Goal: Task Accomplishment & Management: Complete application form

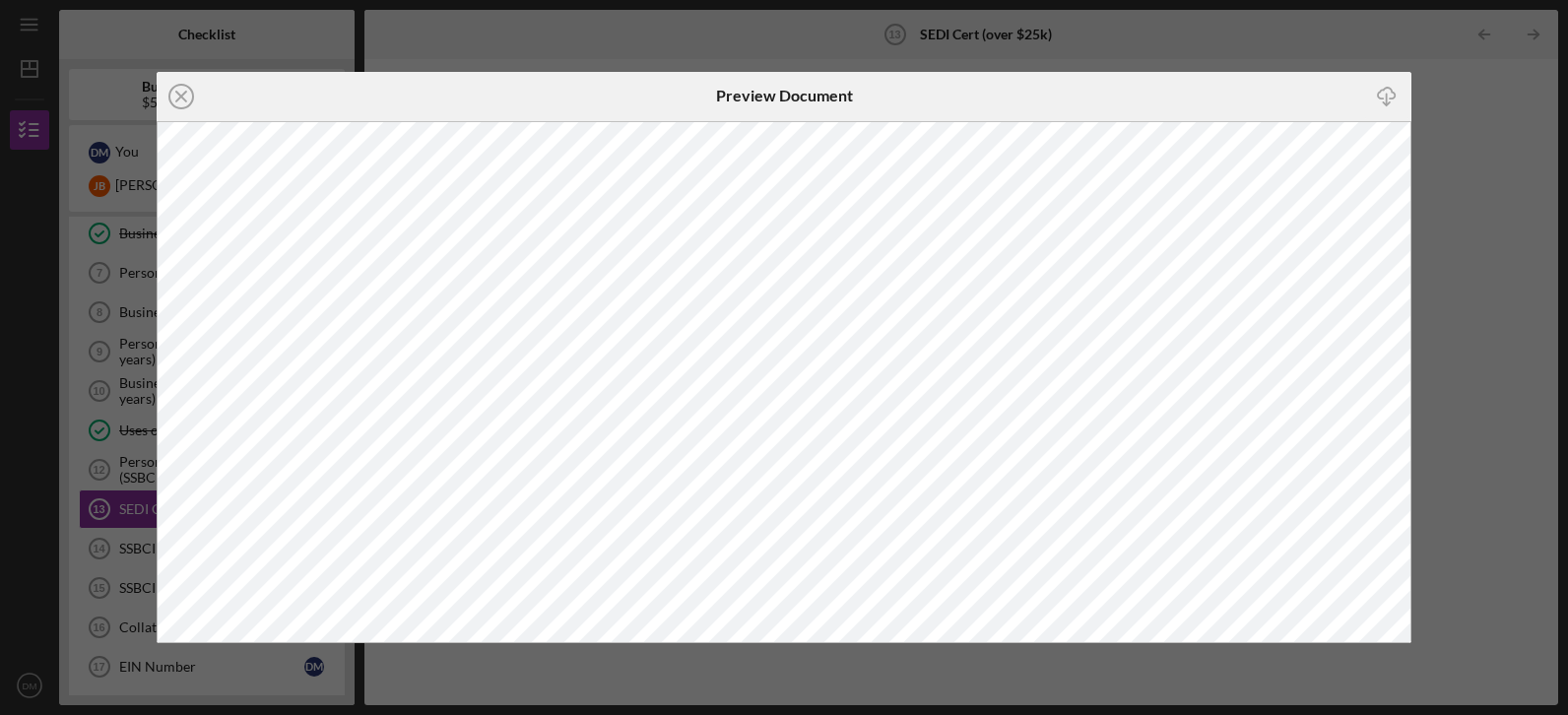
scroll to position [359, 0]
click at [1388, 98] on icon "Icon/Download" at bounding box center [1385, 95] width 45 height 45
click at [185, 95] on icon "Icon/Close" at bounding box center [182, 96] width 50 height 50
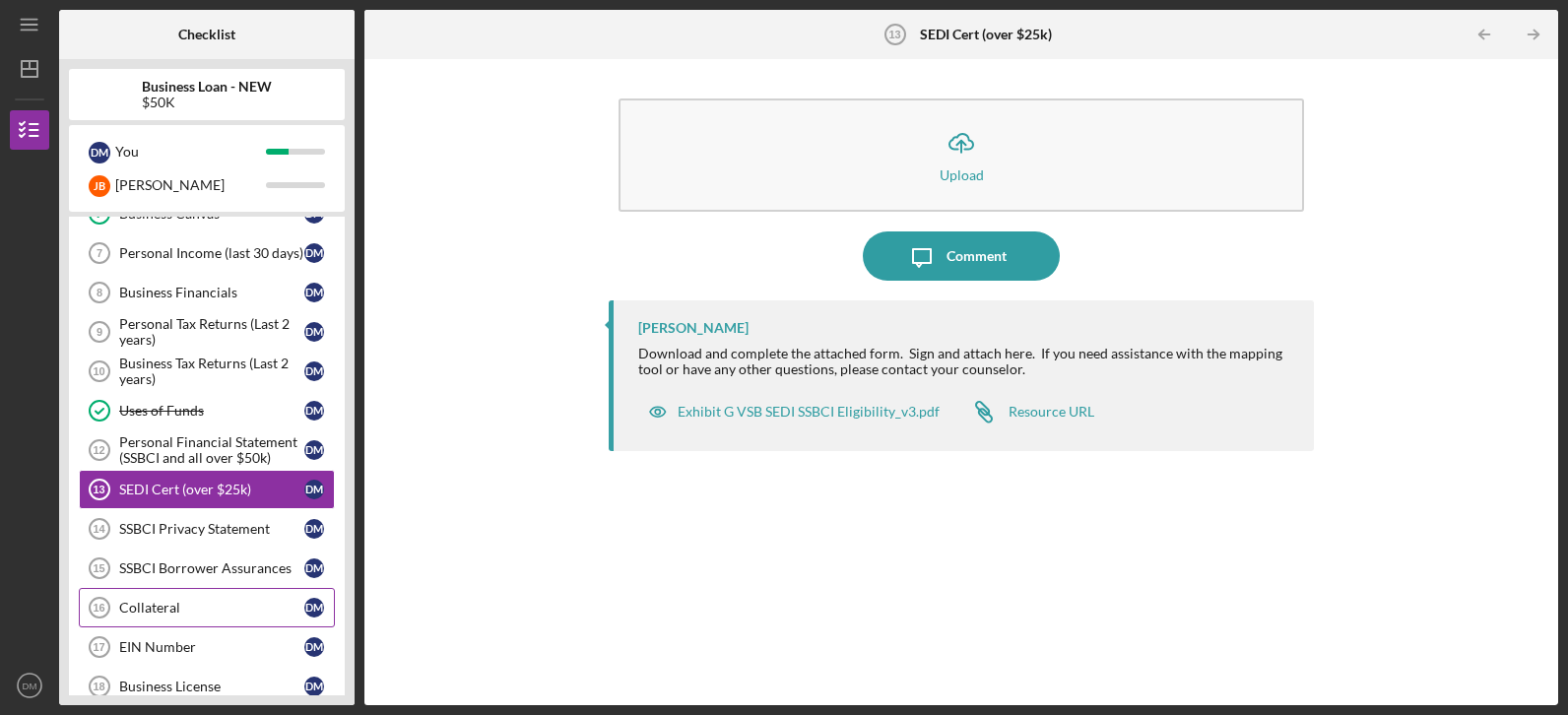
click at [238, 599] on link "Collateral 16 Collateral [PERSON_NAME]" at bounding box center [206, 608] width 256 height 40
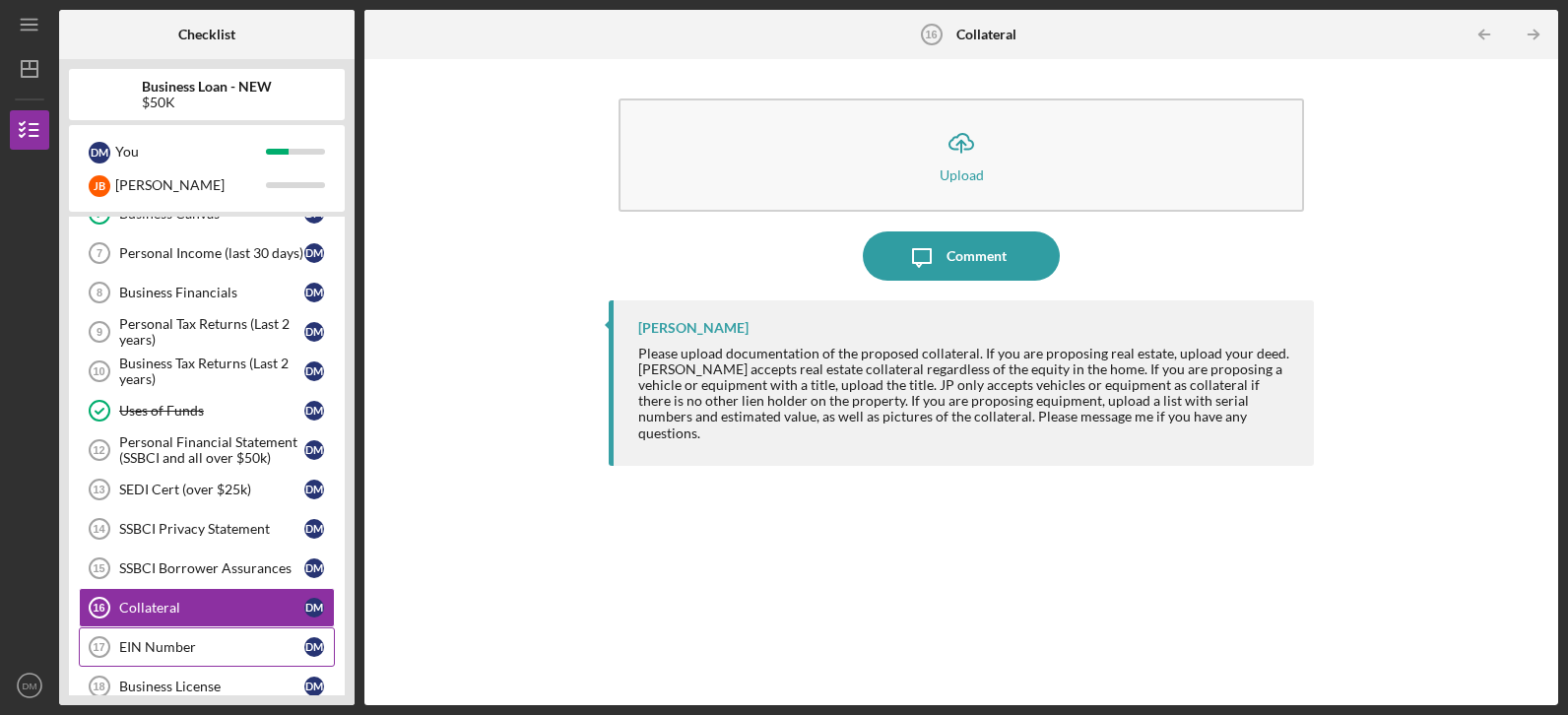
click at [182, 644] on div "EIN Number" at bounding box center [211, 647] width 186 height 16
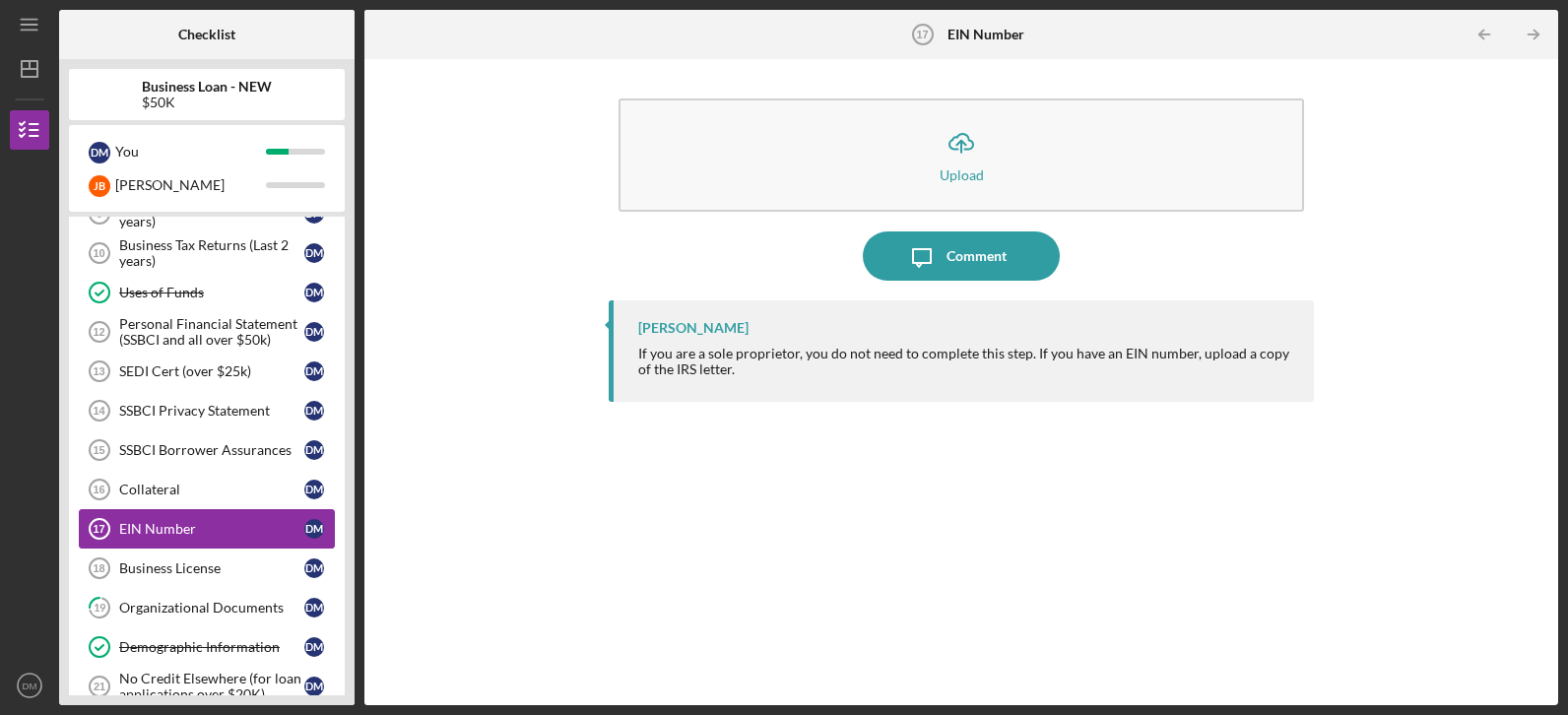
scroll to position [517, 0]
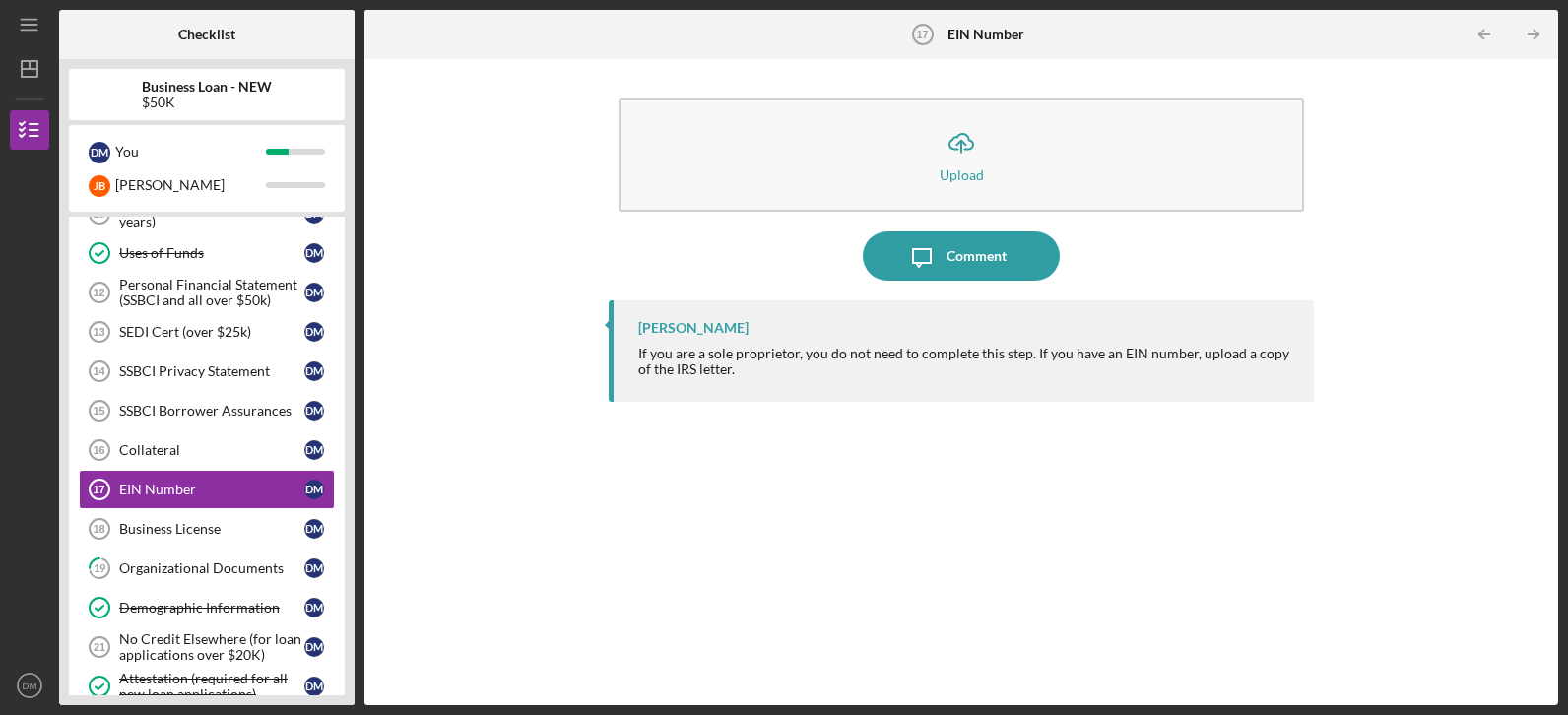
click at [348, 557] on div "Business Loan - NEW $50K D M You [PERSON_NAME] Icon/Expander INQUIRY INFORMATIO…" at bounding box center [207, 382] width 296 height 646
drag, startPoint x: 347, startPoint y: 484, endPoint x: 179, endPoint y: 299, distance: 249.9
click at [179, 299] on div "Business Loan - NEW $50K D M You [PERSON_NAME] Icon/Expander INQUIRY INFORMATIO…" at bounding box center [207, 382] width 296 height 646
click at [179, 299] on div "Personal Financial Statement (SSBCI and all over $50k)" at bounding box center [211, 293] width 186 height 32
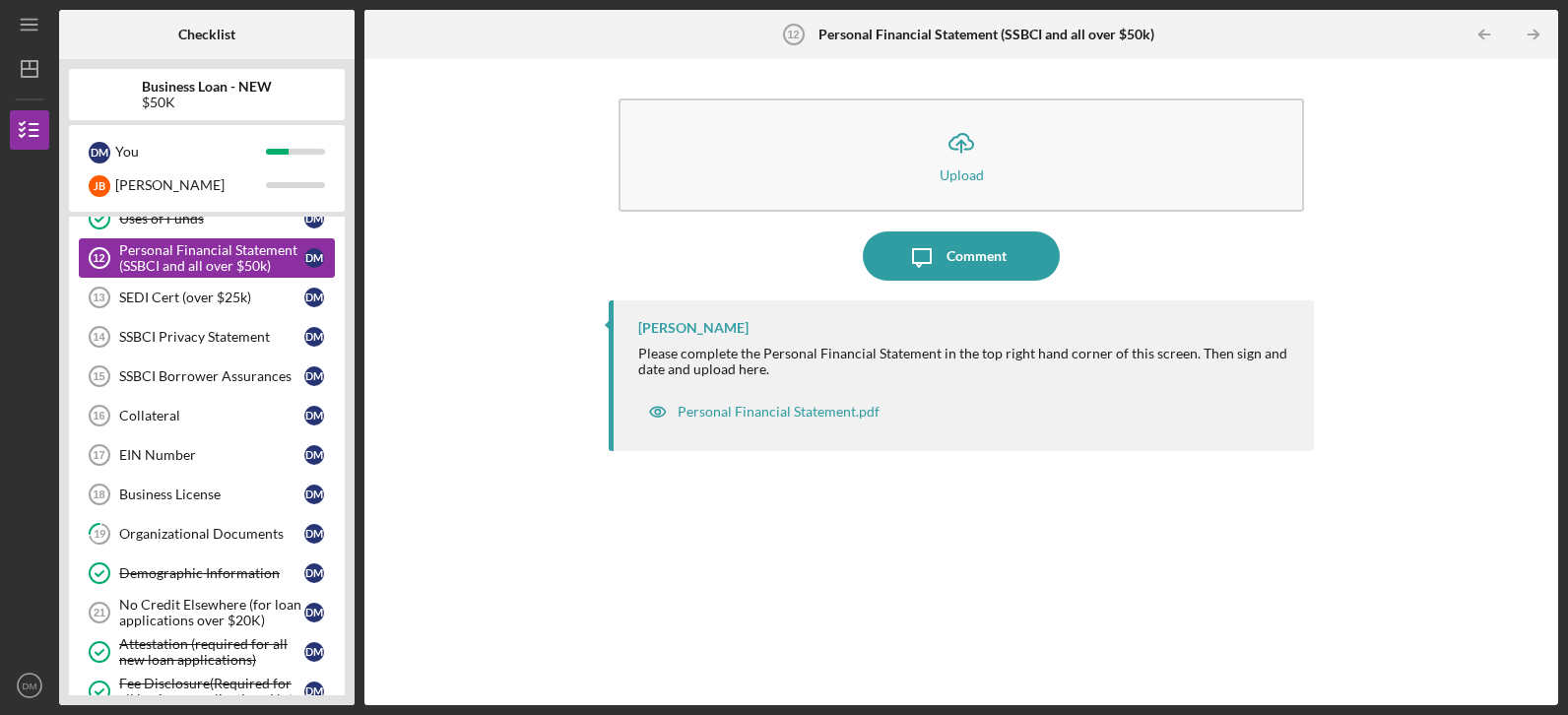
scroll to position [557, 0]
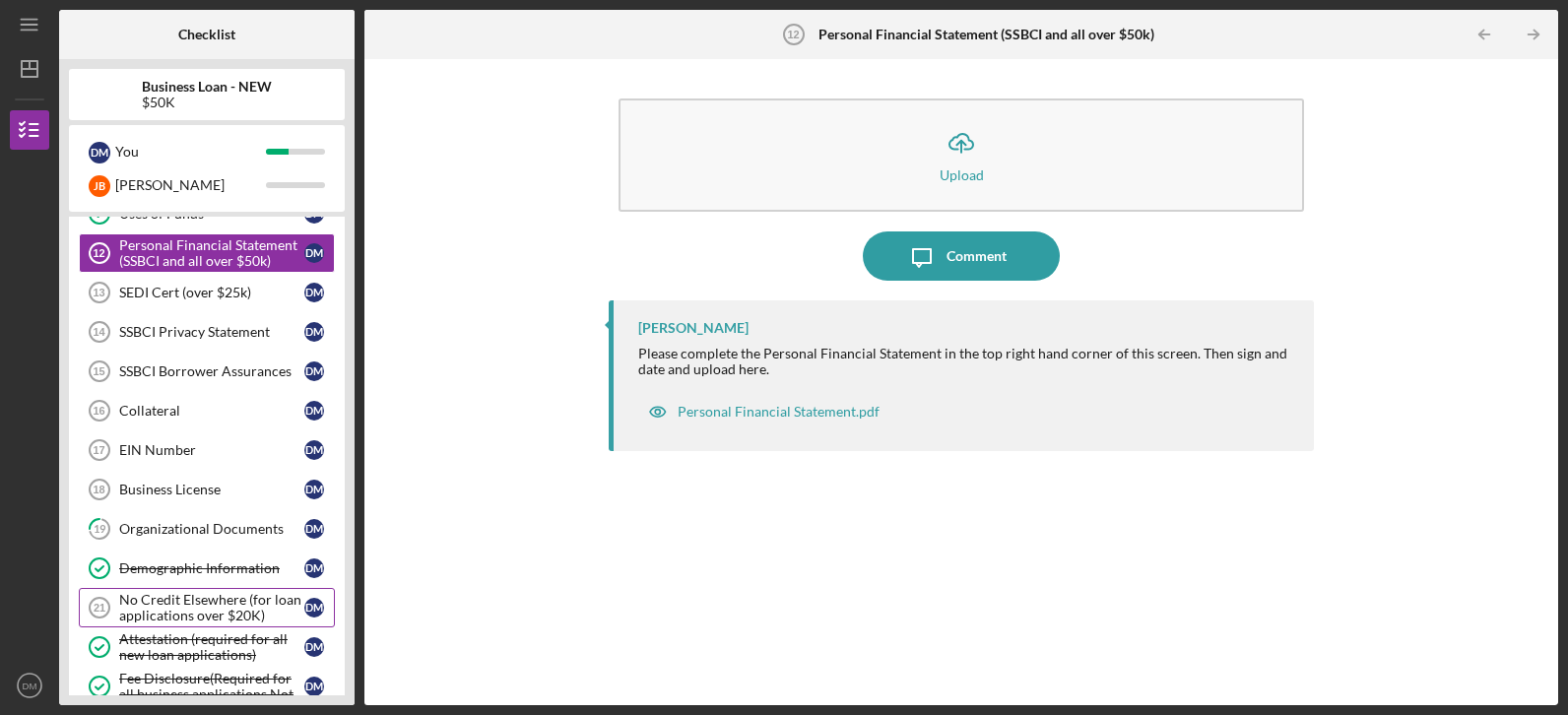
click at [213, 597] on div "No Credit Elsewhere (for loan applications over $20K)" at bounding box center [211, 608] width 186 height 32
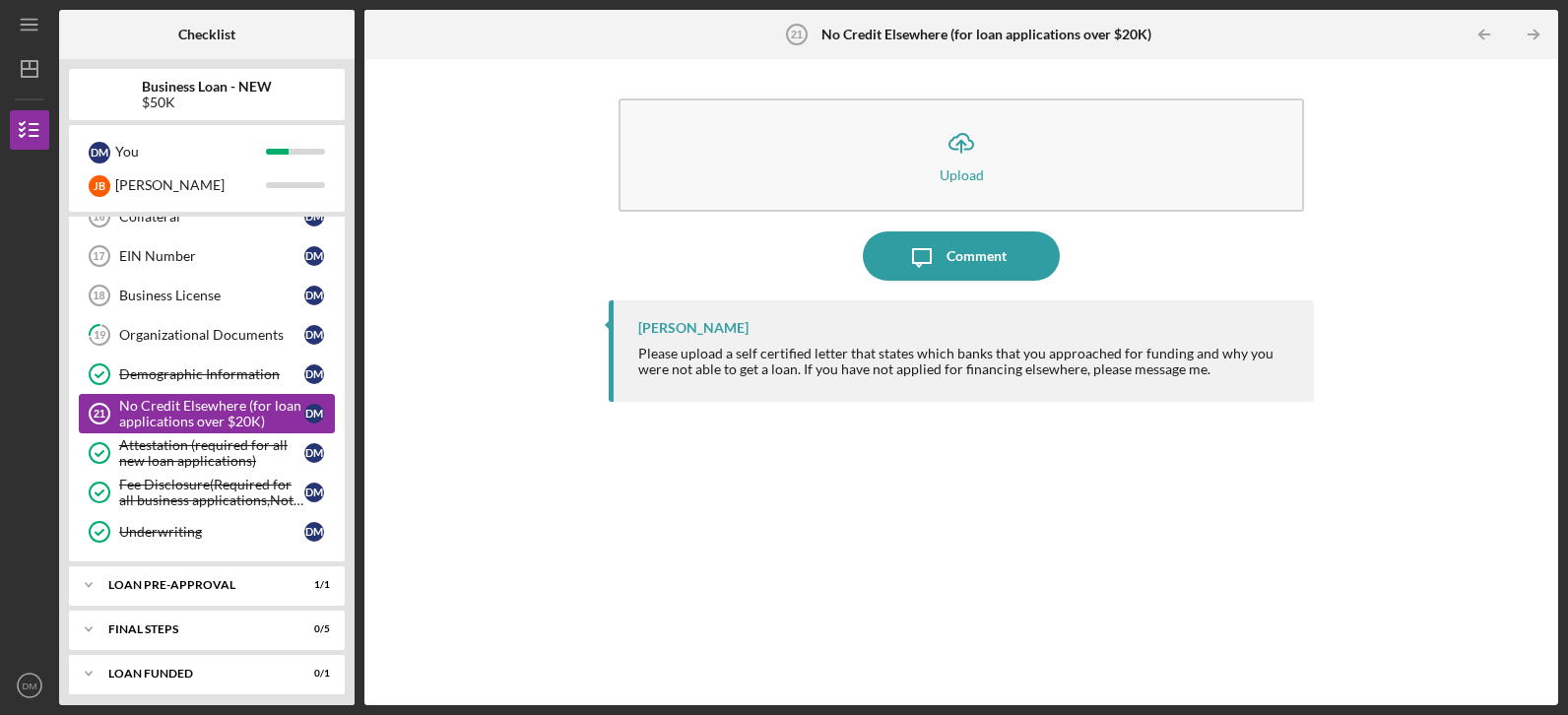
scroll to position [754, 0]
click at [94, 583] on icon "Icon/Expander" at bounding box center [88, 583] width 40 height 40
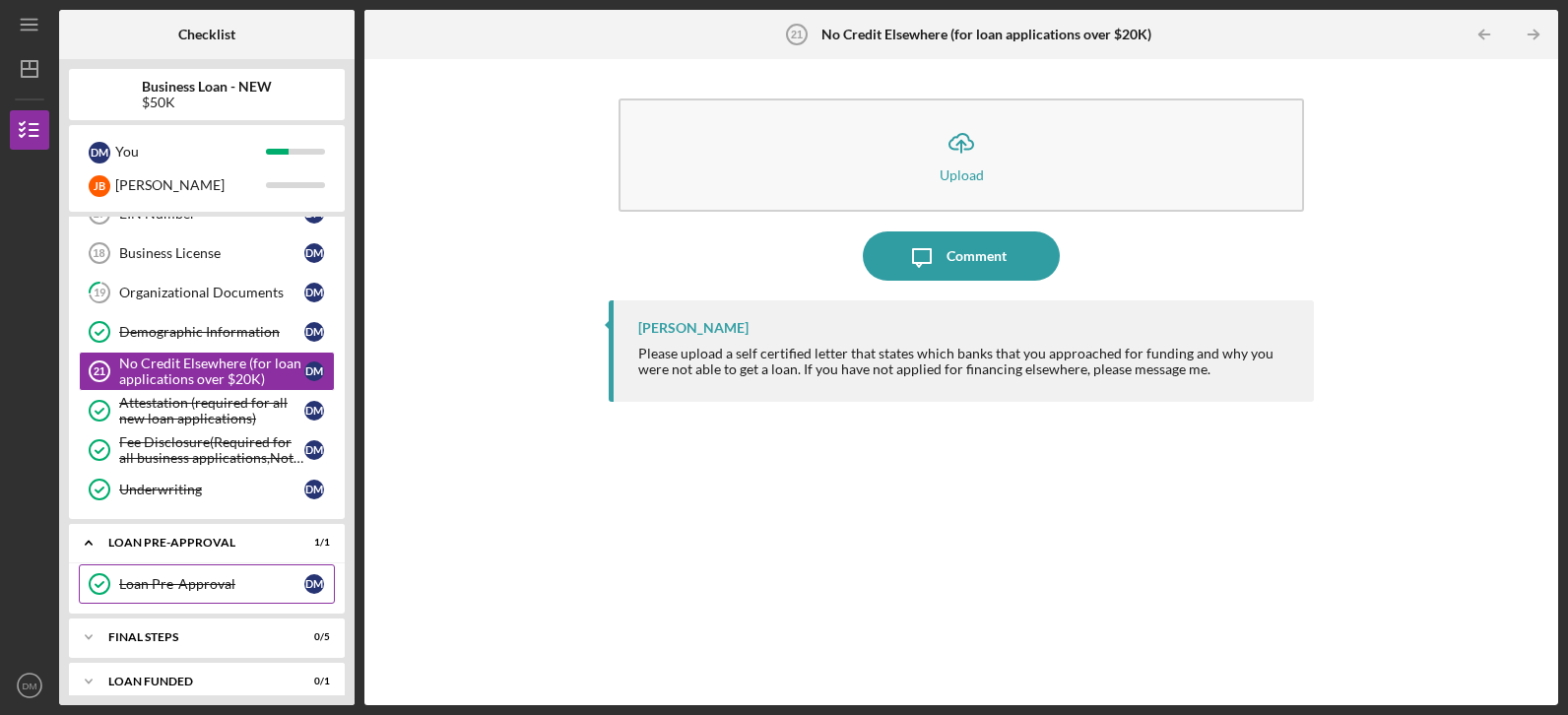
scroll to position [810, 0]
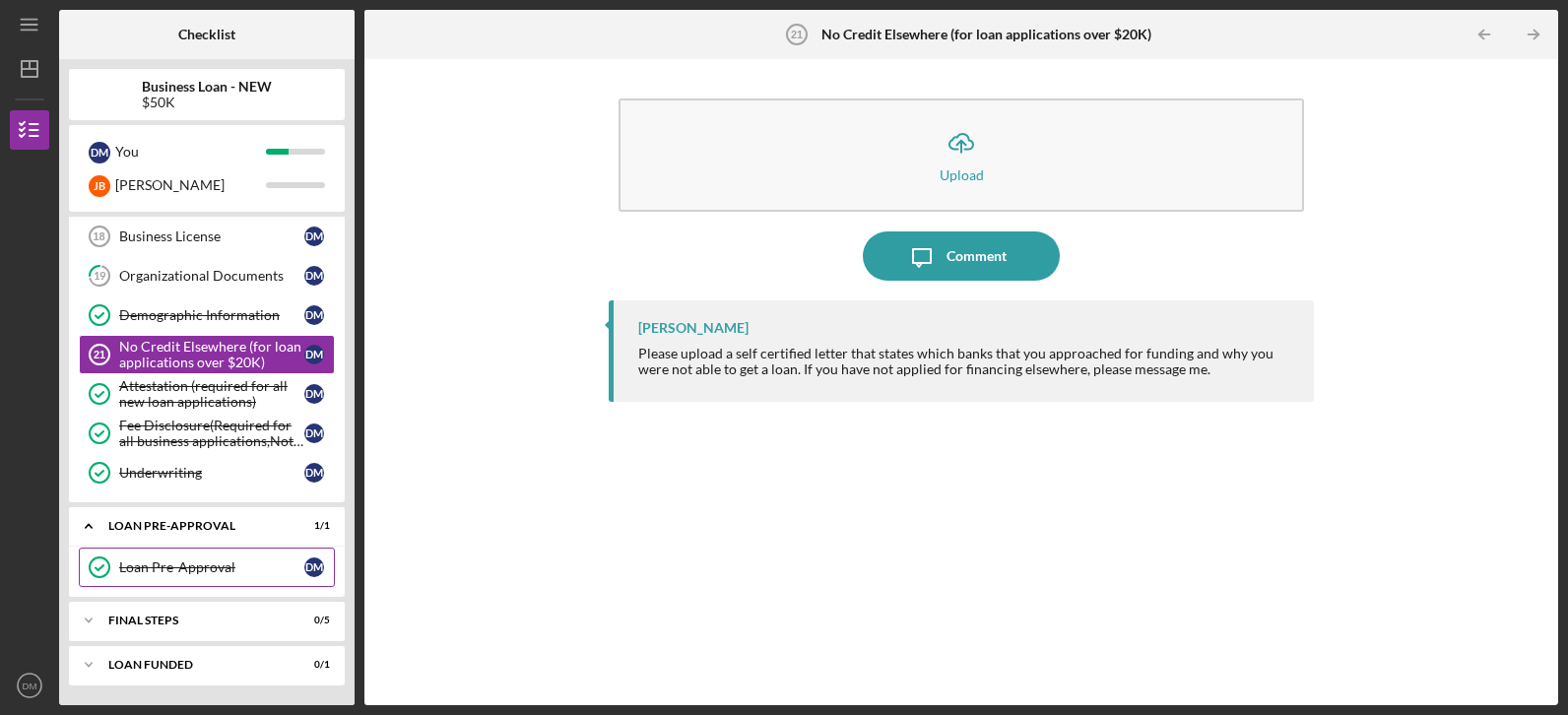
click at [171, 611] on div "Icon/Expander FINAL STEPS 0 / 5" at bounding box center [206, 621] width 276 height 40
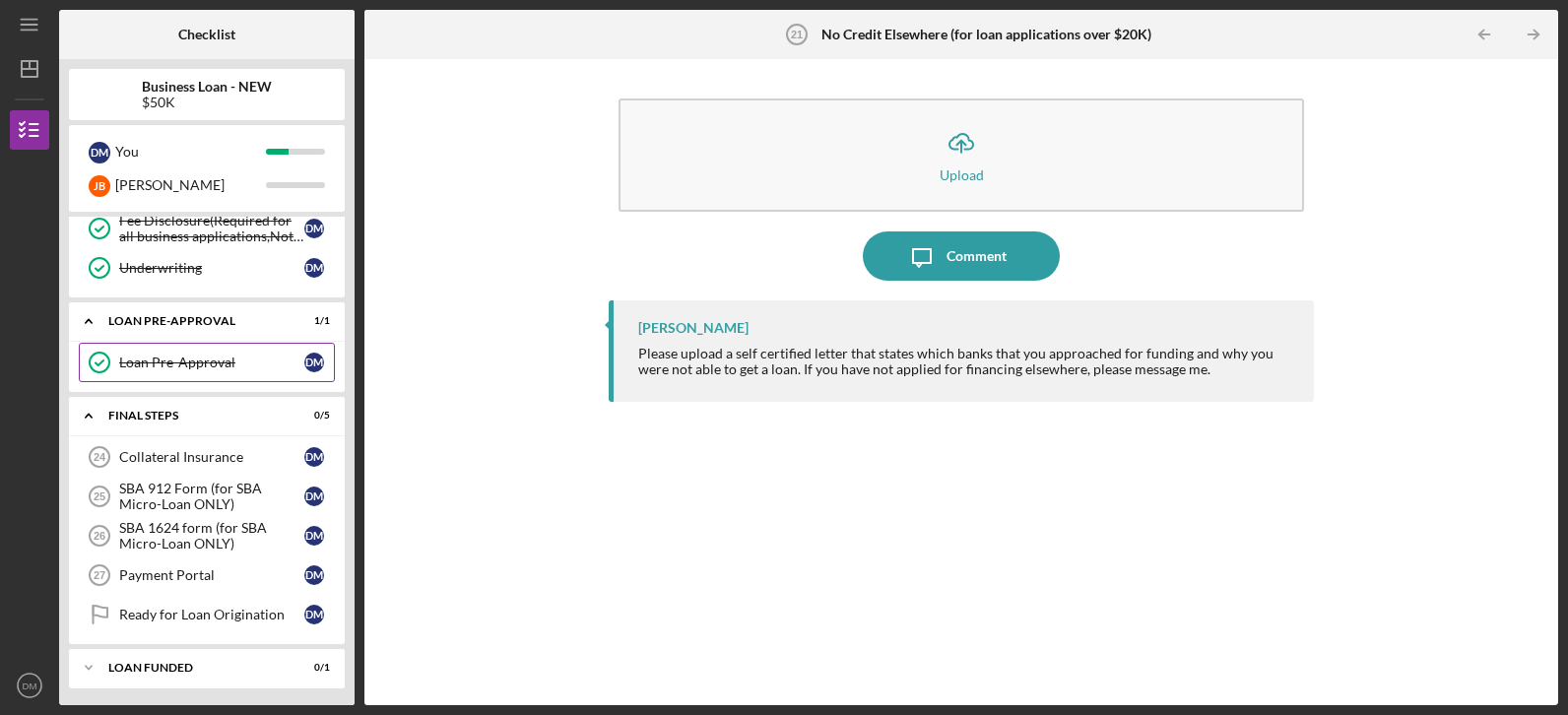
scroll to position [1018, 0]
click at [192, 371] on link "Loan Pre-Approval Loan Pre-Approval [PERSON_NAME]" at bounding box center [206, 359] width 256 height 40
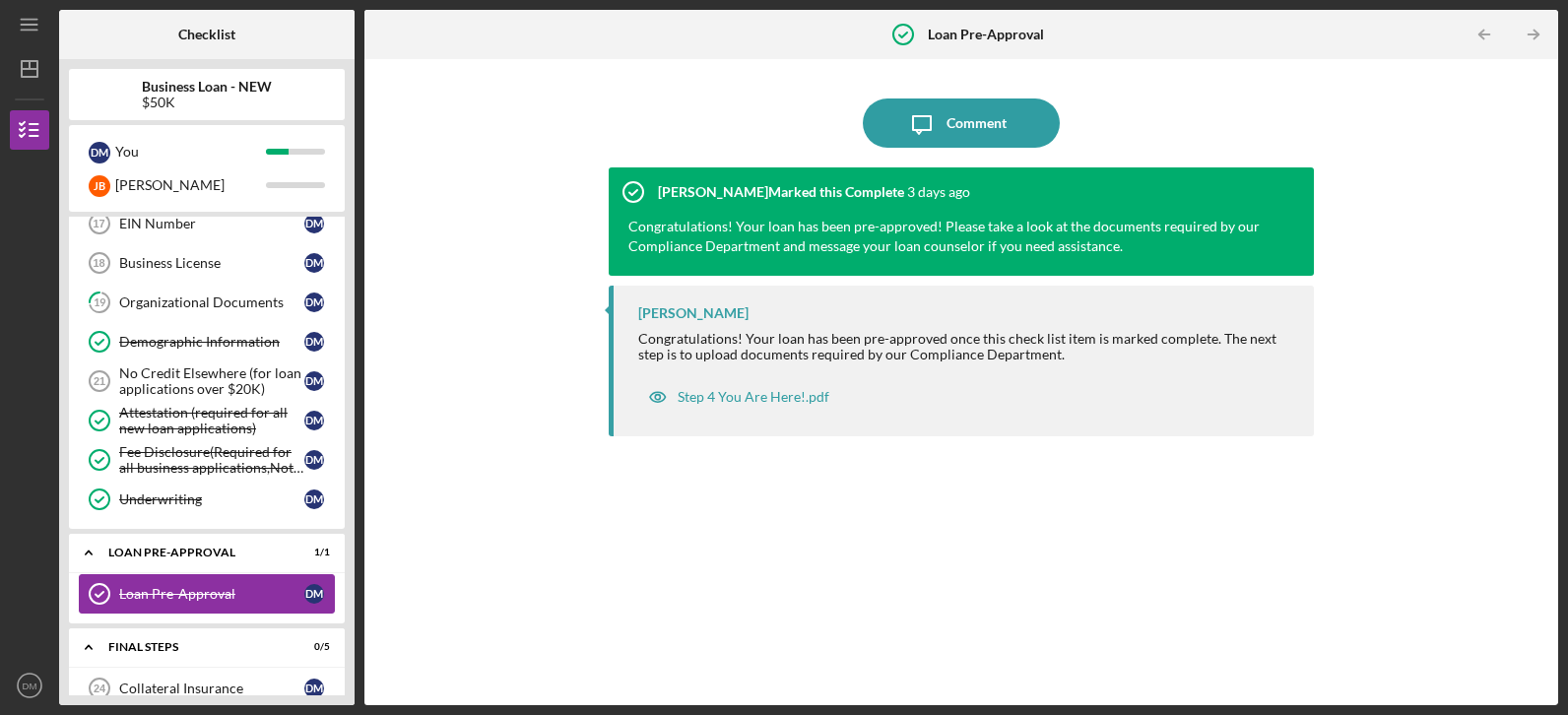
scroll to position [782, 0]
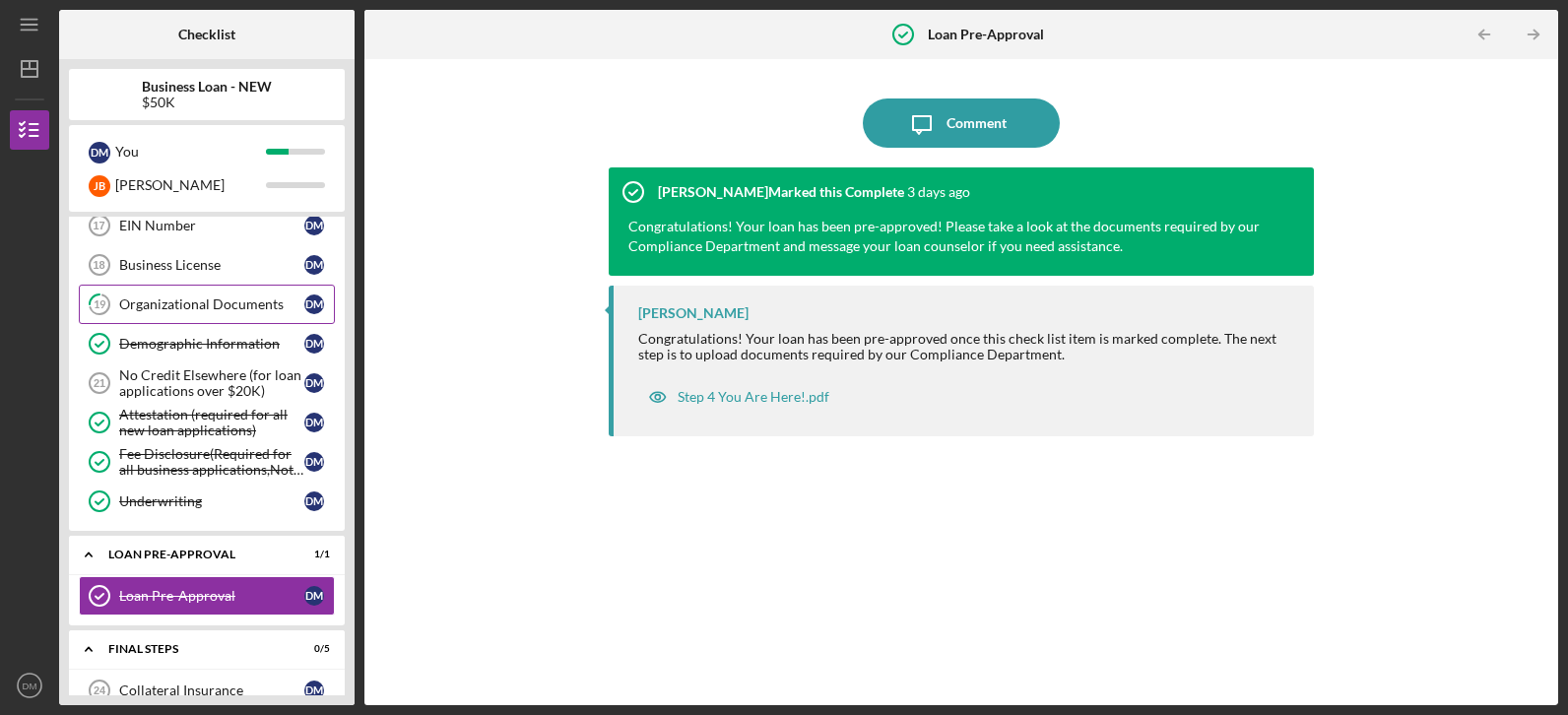
click at [205, 300] on div "Organizational Documents" at bounding box center [211, 305] width 186 height 16
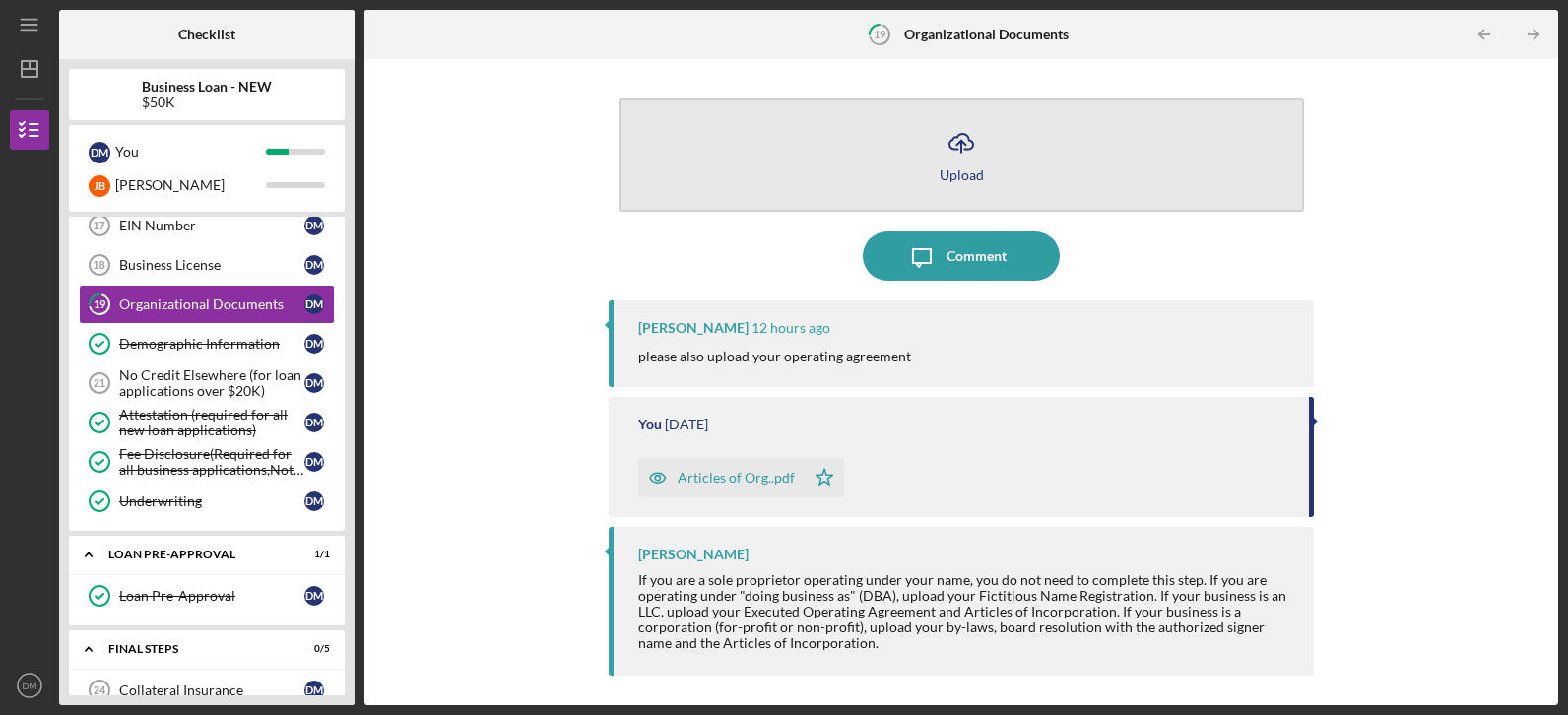
click at [962, 158] on icon "Icon/Upload" at bounding box center [962, 143] width 50 height 50
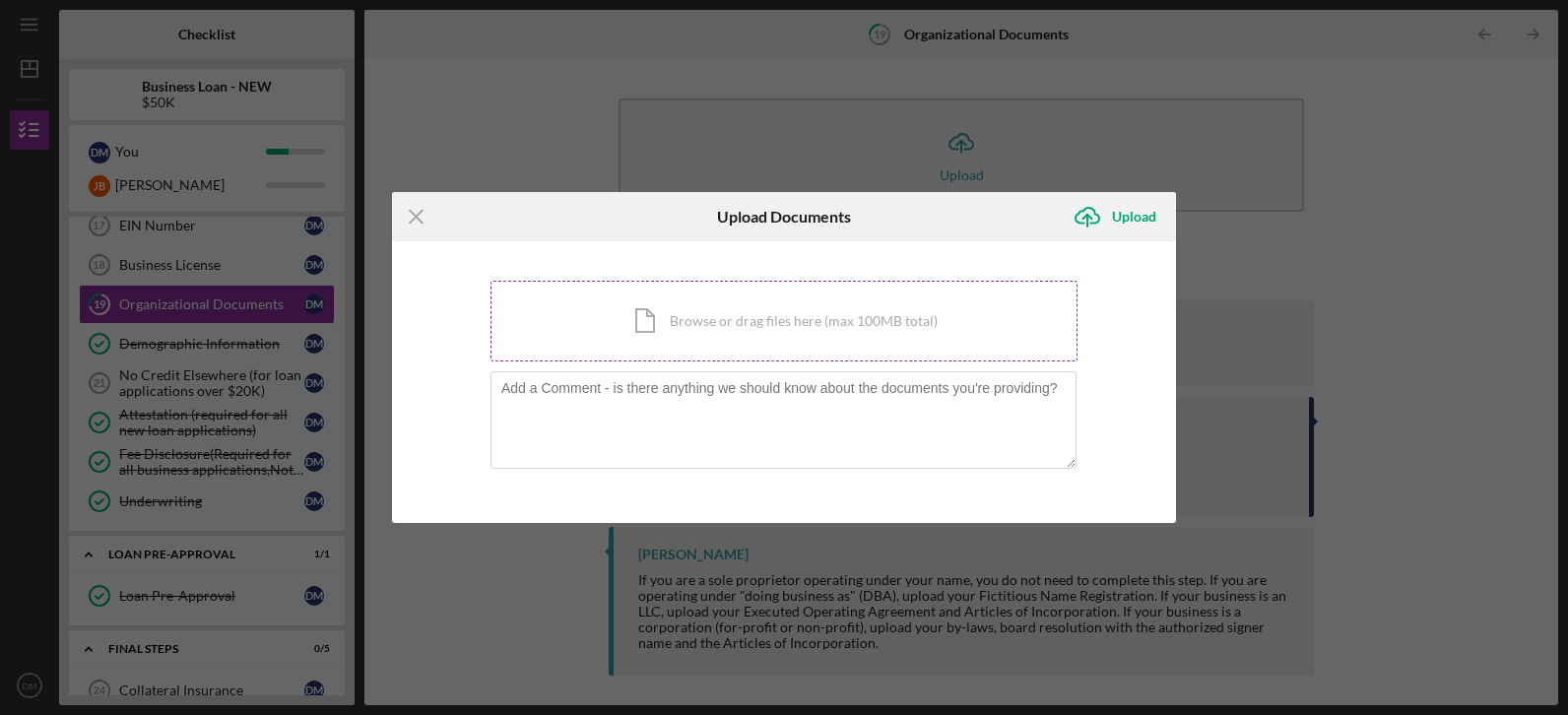
click at [714, 324] on div "Icon/Document Browse or drag files here (max 100MB total) Tap to choose files o…" at bounding box center [783, 321] width 587 height 80
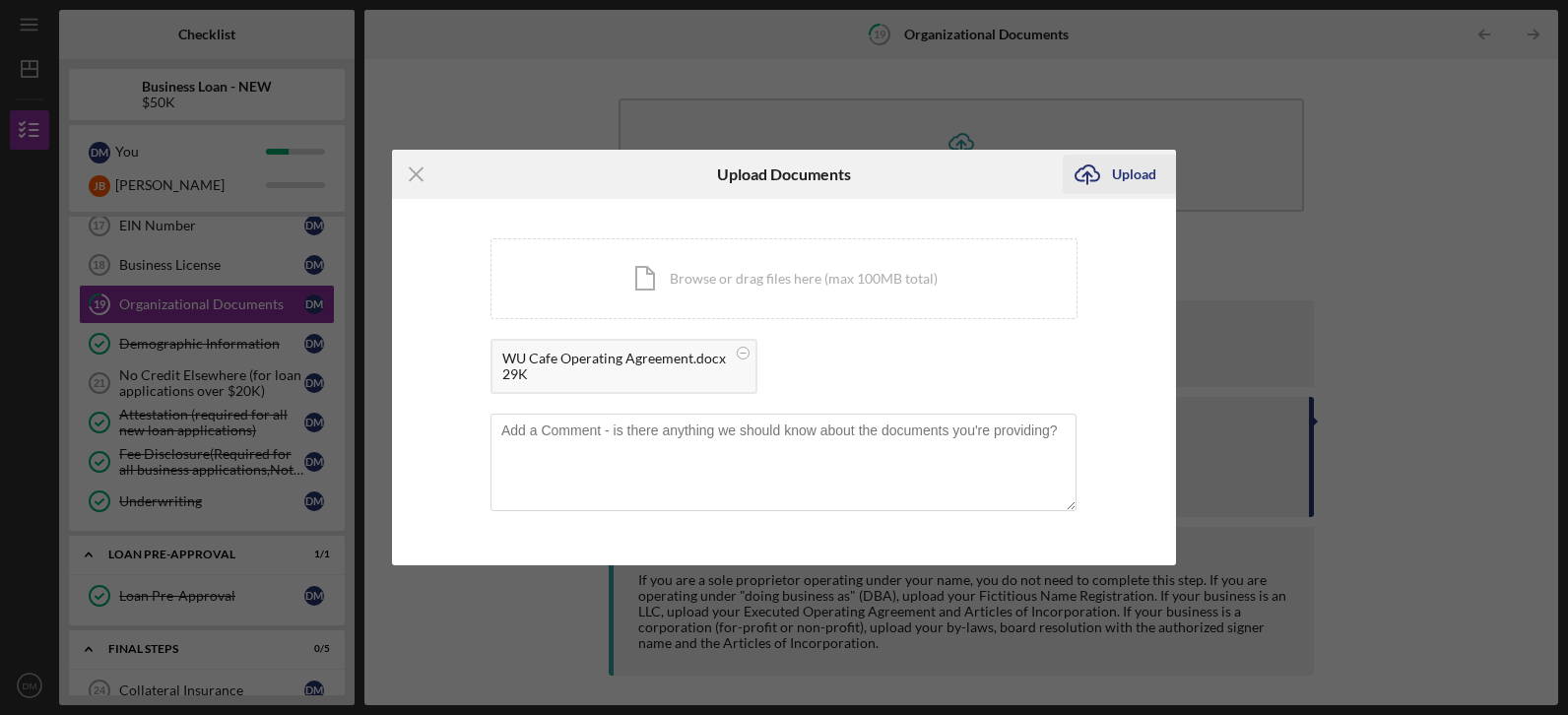
click at [1124, 178] on div "Upload" at bounding box center [1133, 175] width 45 height 40
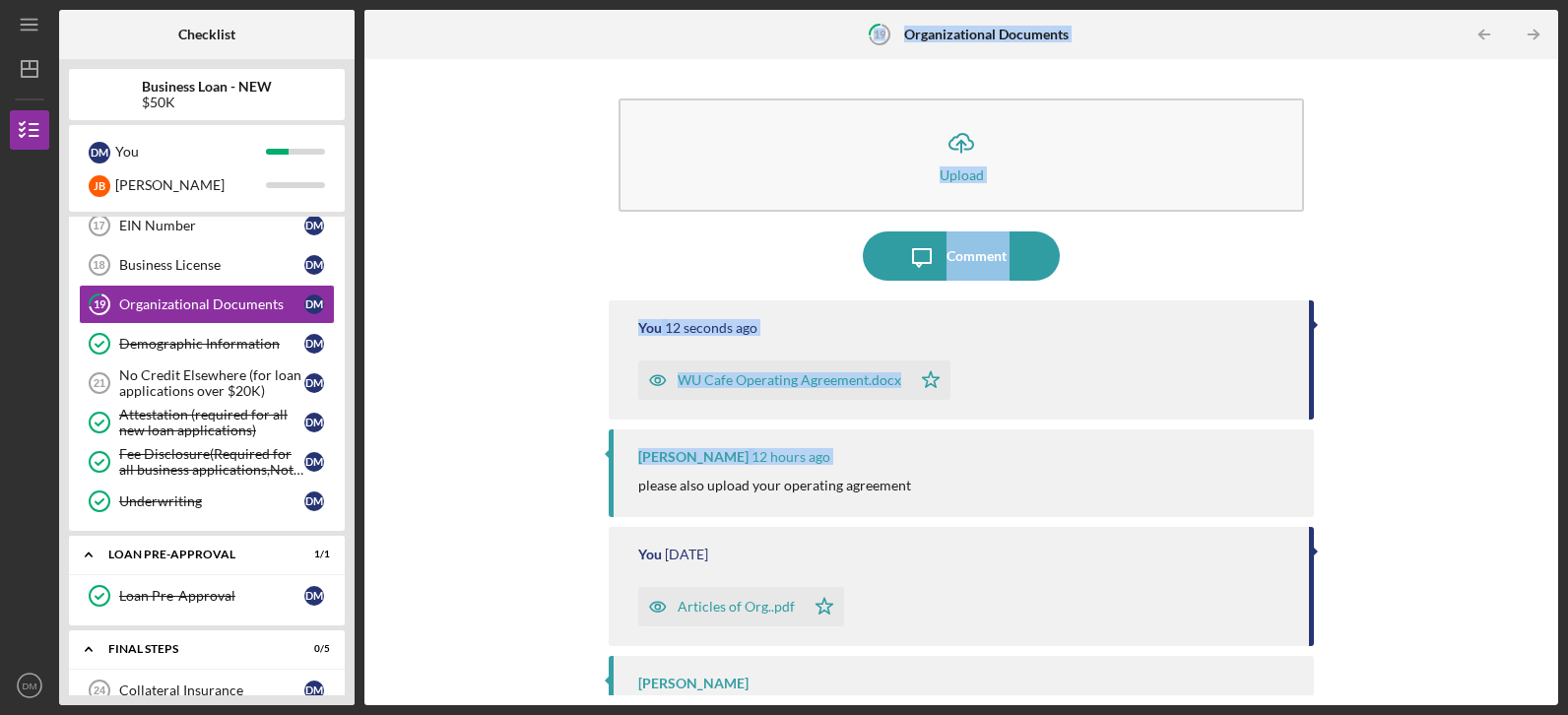
drag, startPoint x: 353, startPoint y: 277, endPoint x: 462, endPoint y: 492, distance: 241.1
click at [462, 492] on div "Checklist Business Loan - NEW $50K D M You [PERSON_NAME] Icon/Expander INQUIRY …" at bounding box center [809, 358] width 1499 height 696
drag, startPoint x: 462, startPoint y: 492, endPoint x: 483, endPoint y: 215, distance: 277.8
click at [483, 215] on div "Icon/Upload Upload Icon/Message Comment You 15 seconds ago WU Cafe Operating Ag…" at bounding box center [961, 381] width 1174 height 627
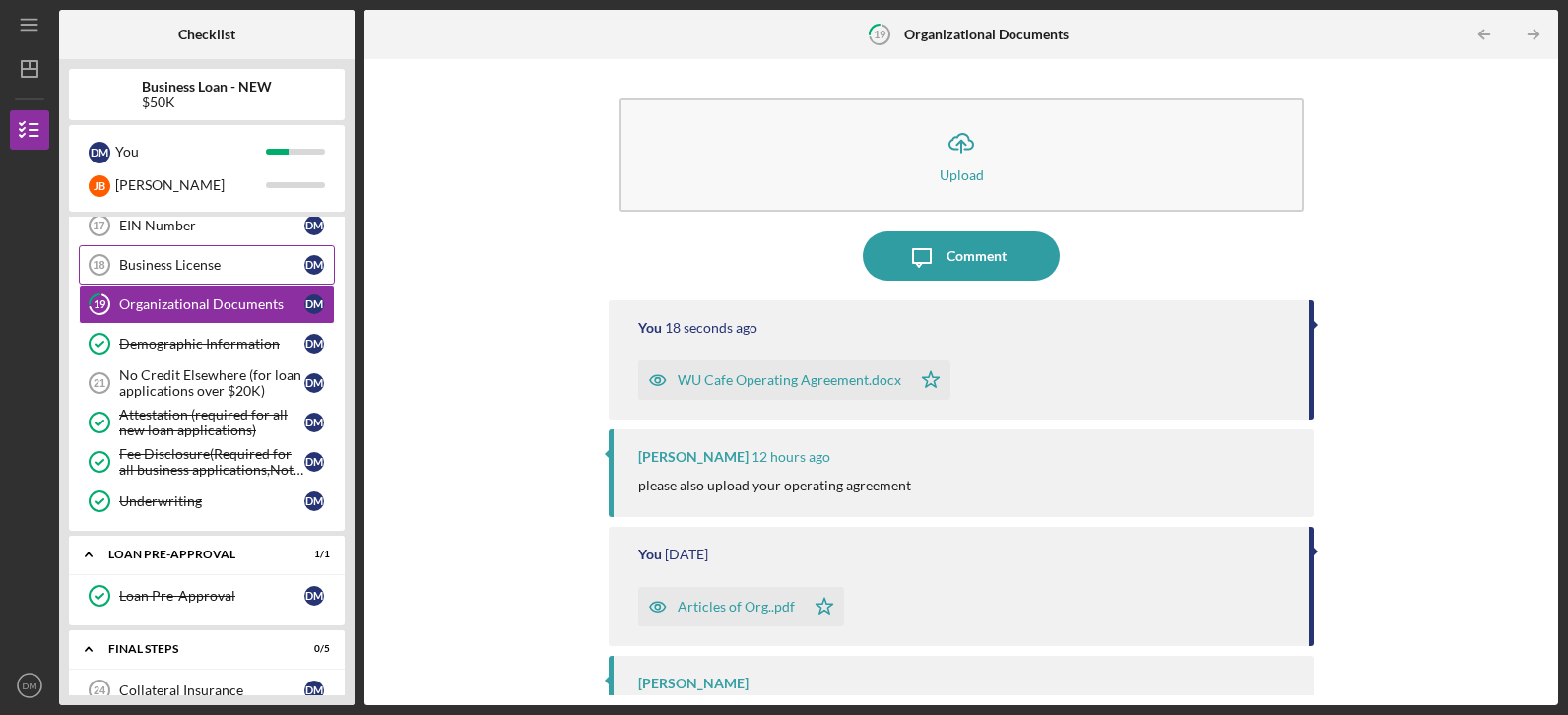
click at [127, 265] on div "Business License" at bounding box center [211, 265] width 186 height 16
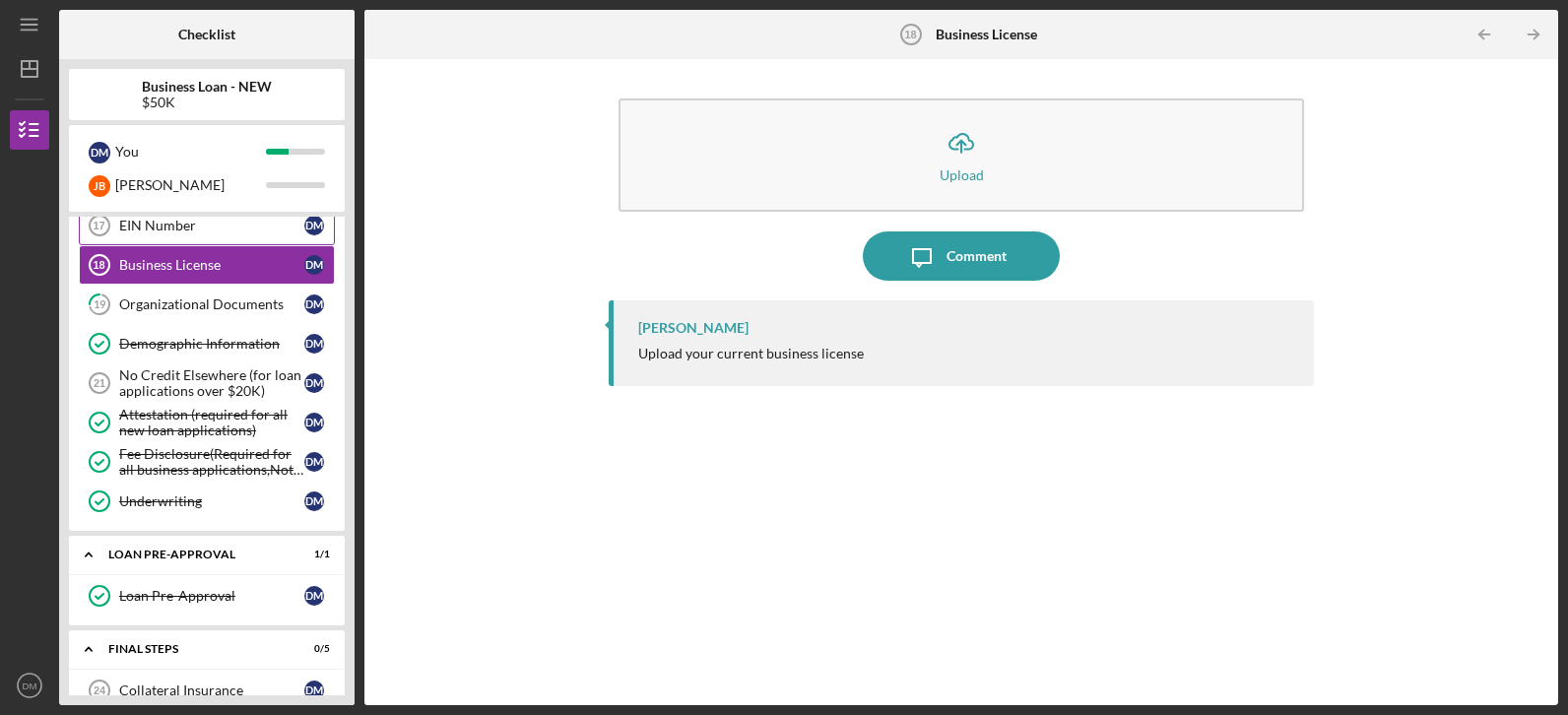
click at [161, 236] on link "EIN Number 17 EIN Number [PERSON_NAME]" at bounding box center [206, 225] width 256 height 40
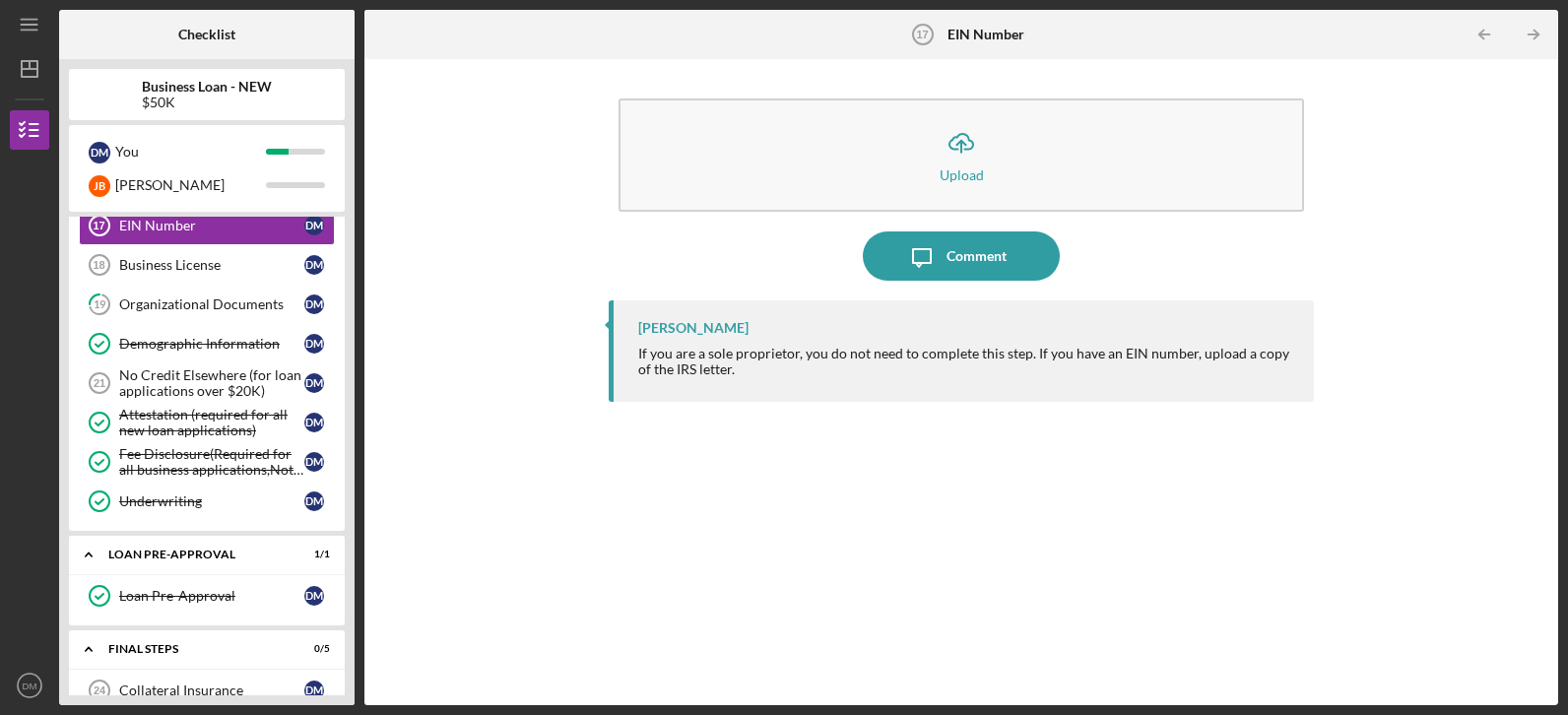
click at [600, 440] on div "Icon/Upload Upload Icon/Message Comment [PERSON_NAME] If you are a sole proprie…" at bounding box center [961, 381] width 1174 height 627
click at [195, 218] on div "EIN Number" at bounding box center [211, 225] width 186 height 16
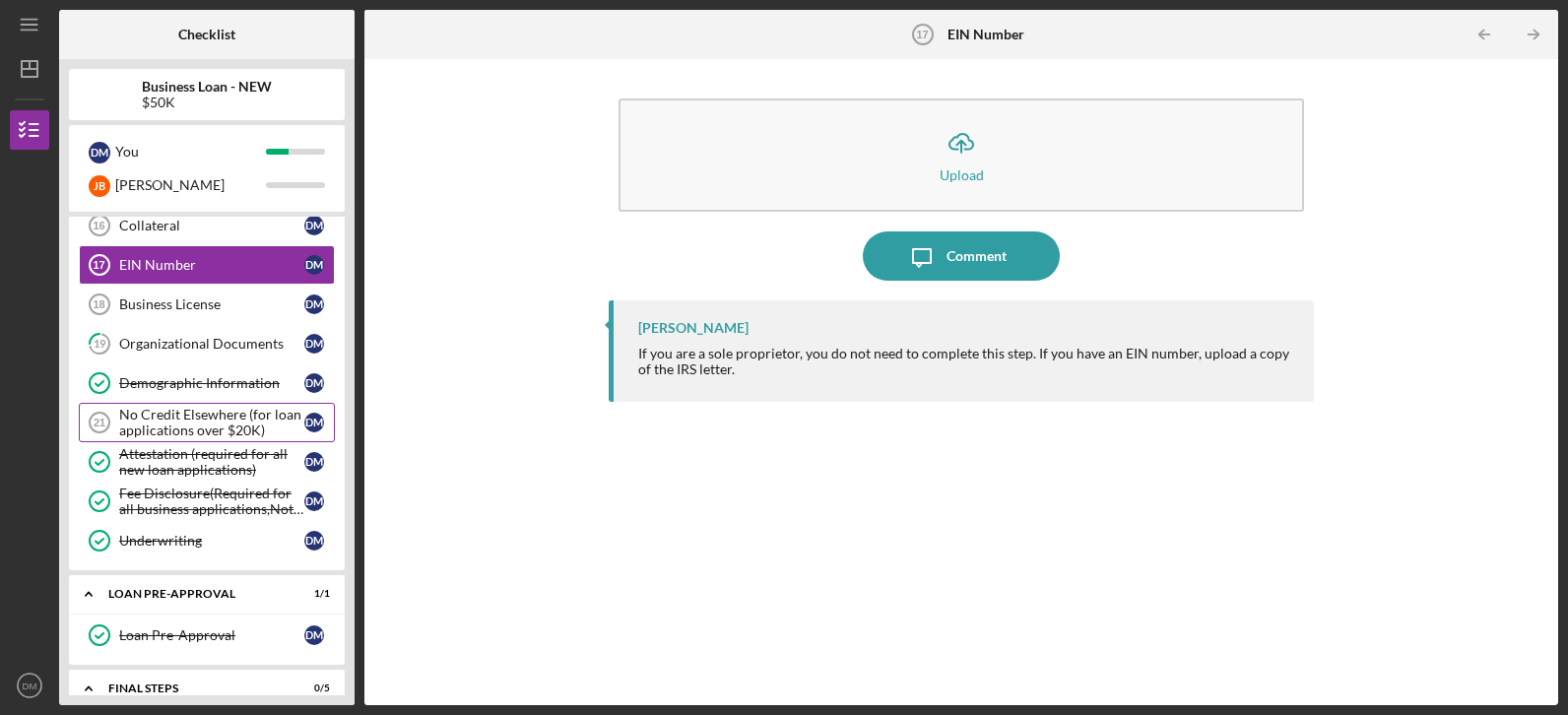
click at [190, 422] on div "No Credit Elsewhere (for loan applications over $20K)" at bounding box center [211, 423] width 186 height 32
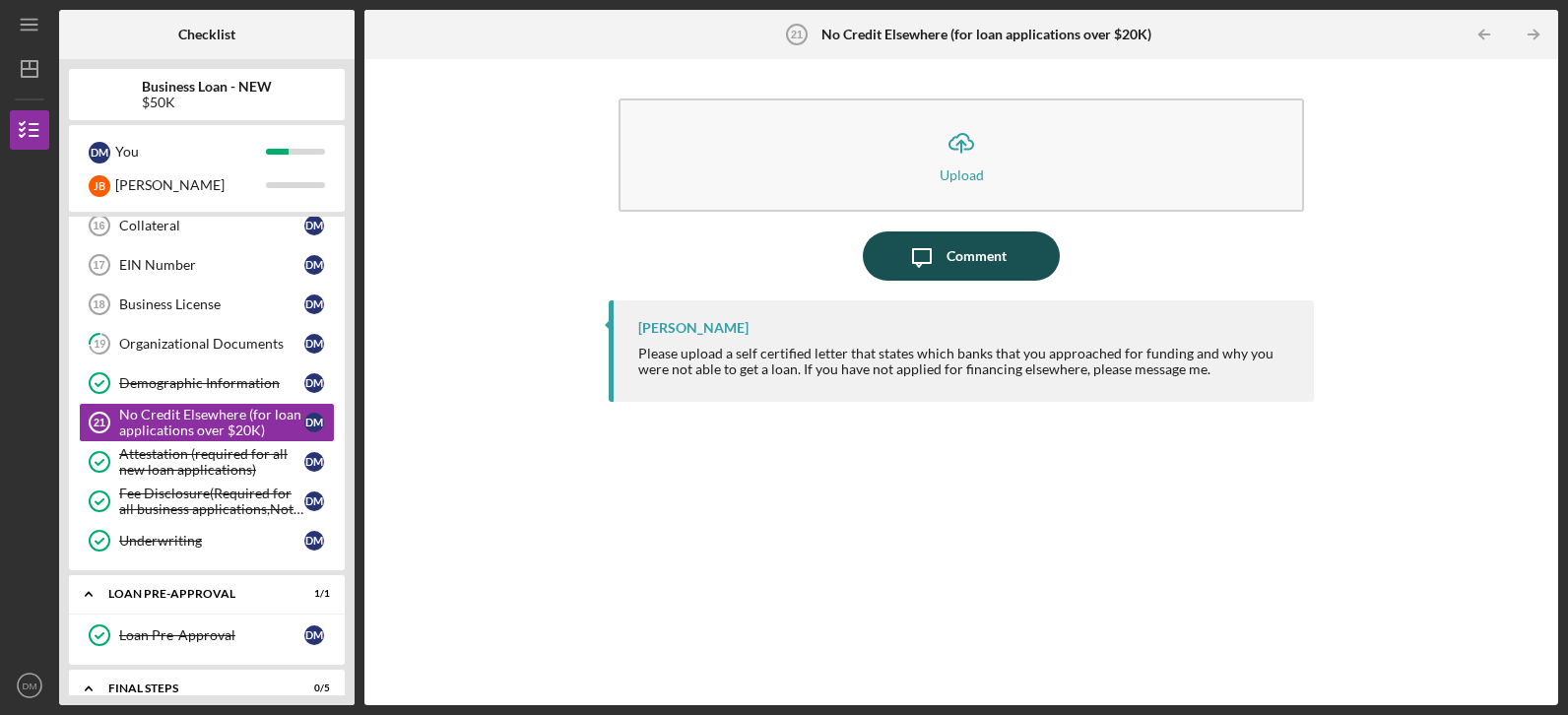
click at [955, 260] on div "Comment" at bounding box center [977, 256] width 61 height 50
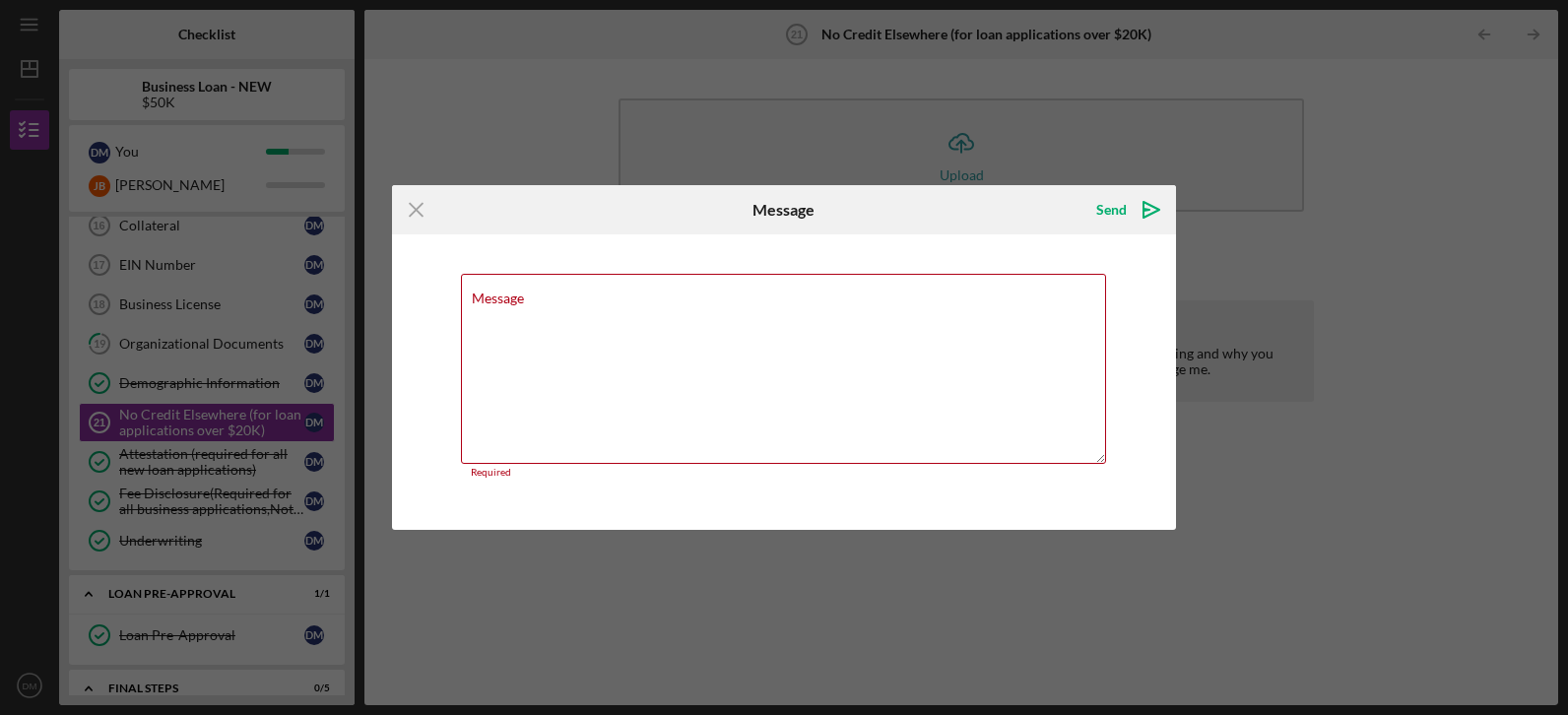
click at [955, 260] on div "Message Required" at bounding box center [784, 382] width 784 height 296
click at [820, 322] on textarea "Message" at bounding box center [783, 369] width 645 height 191
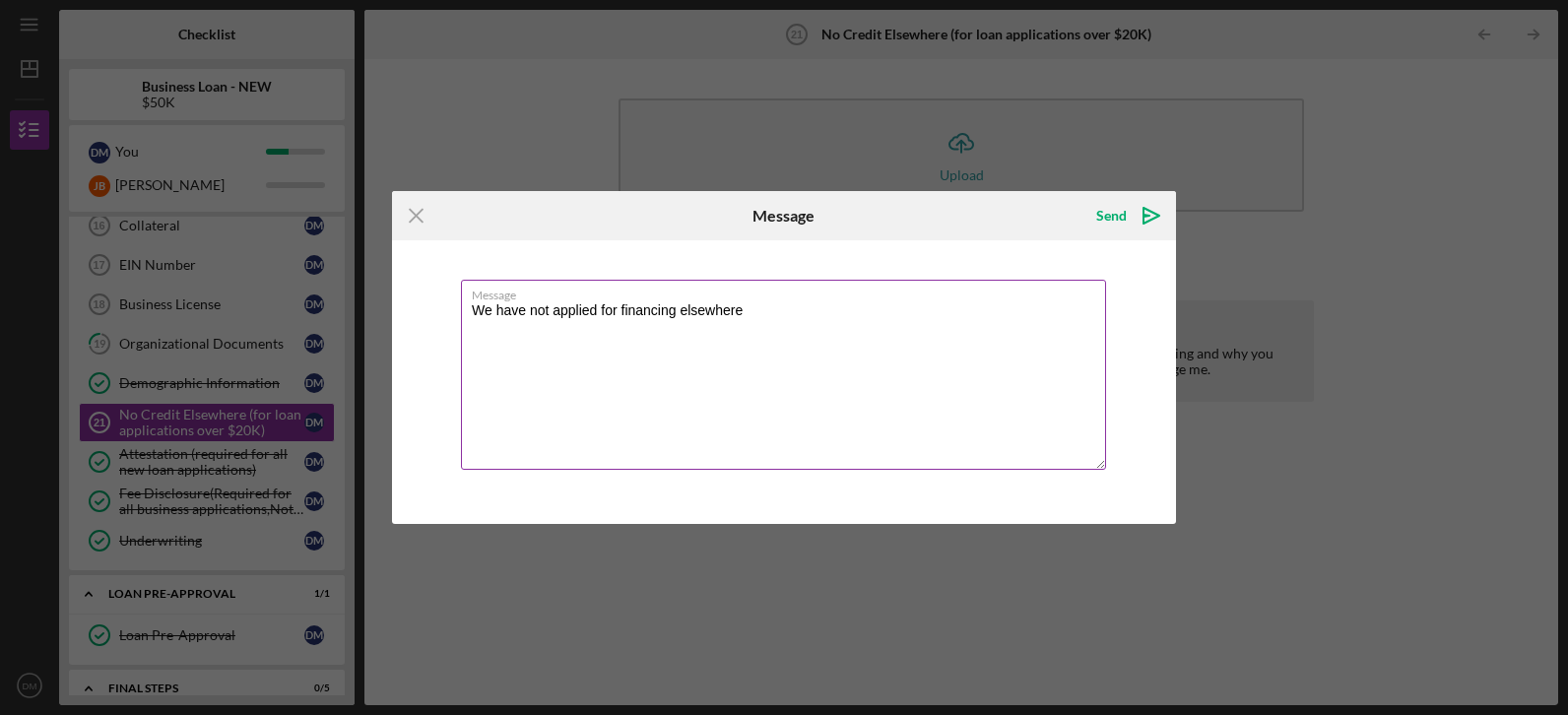
click at [763, 321] on textarea "We have not applied for financing elsewhere" at bounding box center [783, 375] width 645 height 191
type textarea "We have not applied for financing elsewhere."
click at [1110, 215] on div "Send" at bounding box center [1111, 215] width 31 height 40
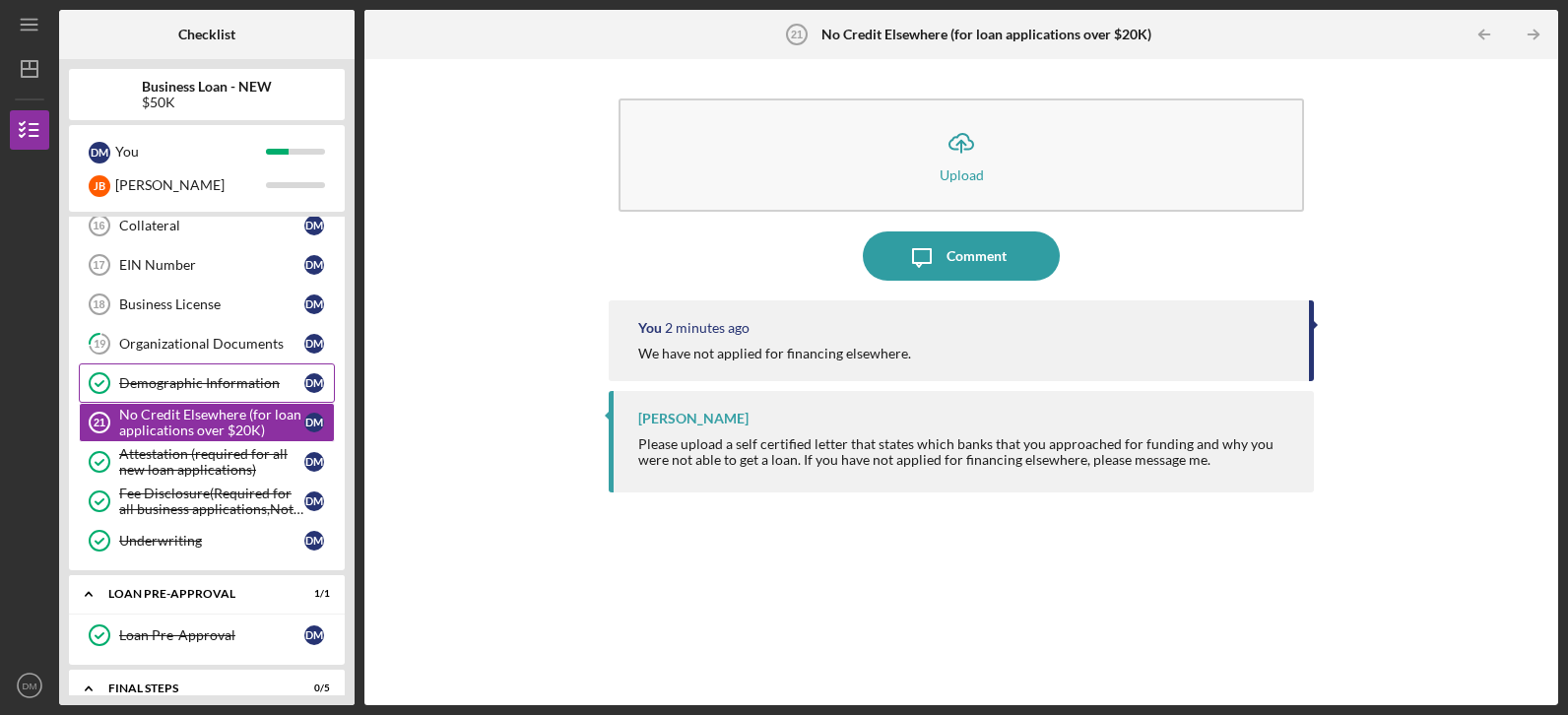
click at [290, 381] on div "Demographic Information" at bounding box center [211, 383] width 186 height 16
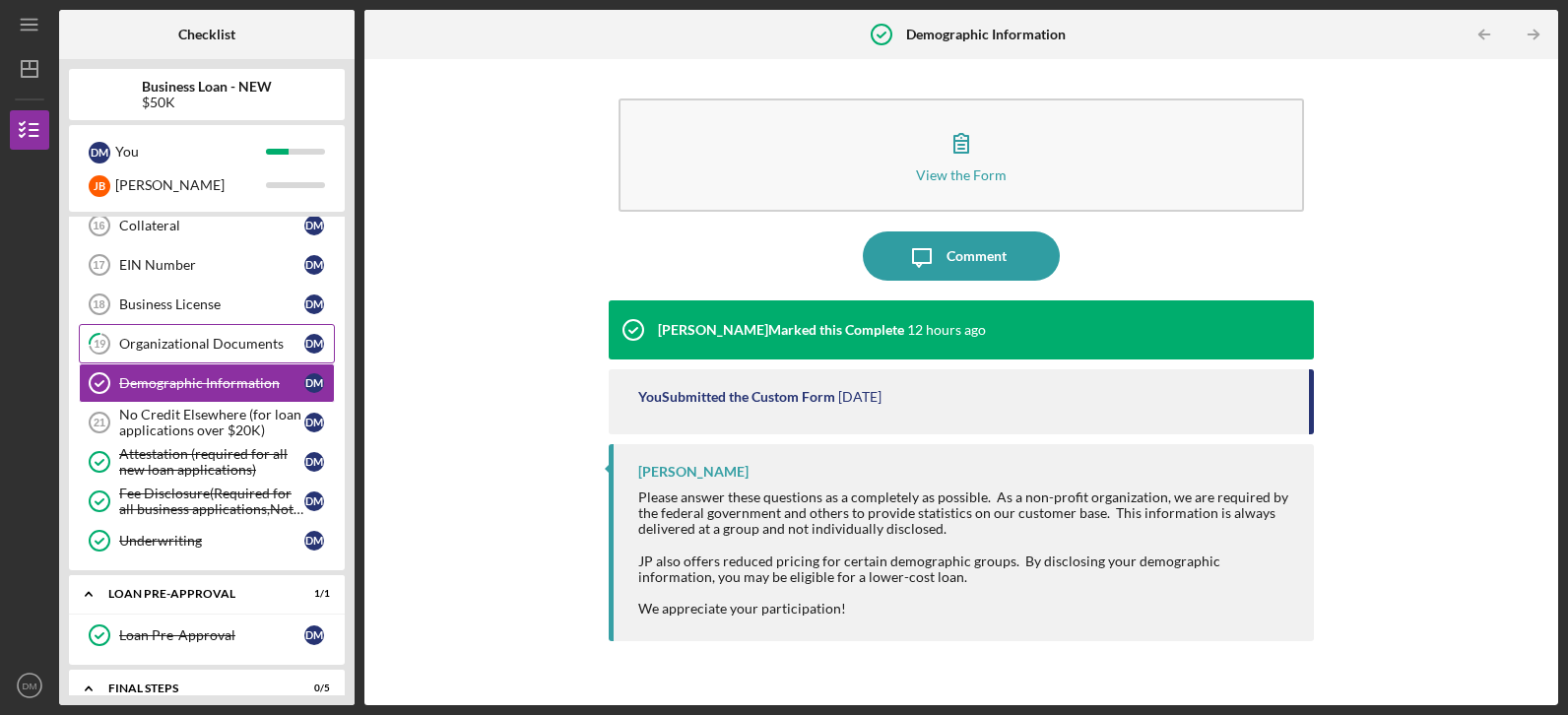
click at [126, 343] on div "Organizational Documents" at bounding box center [211, 344] width 186 height 16
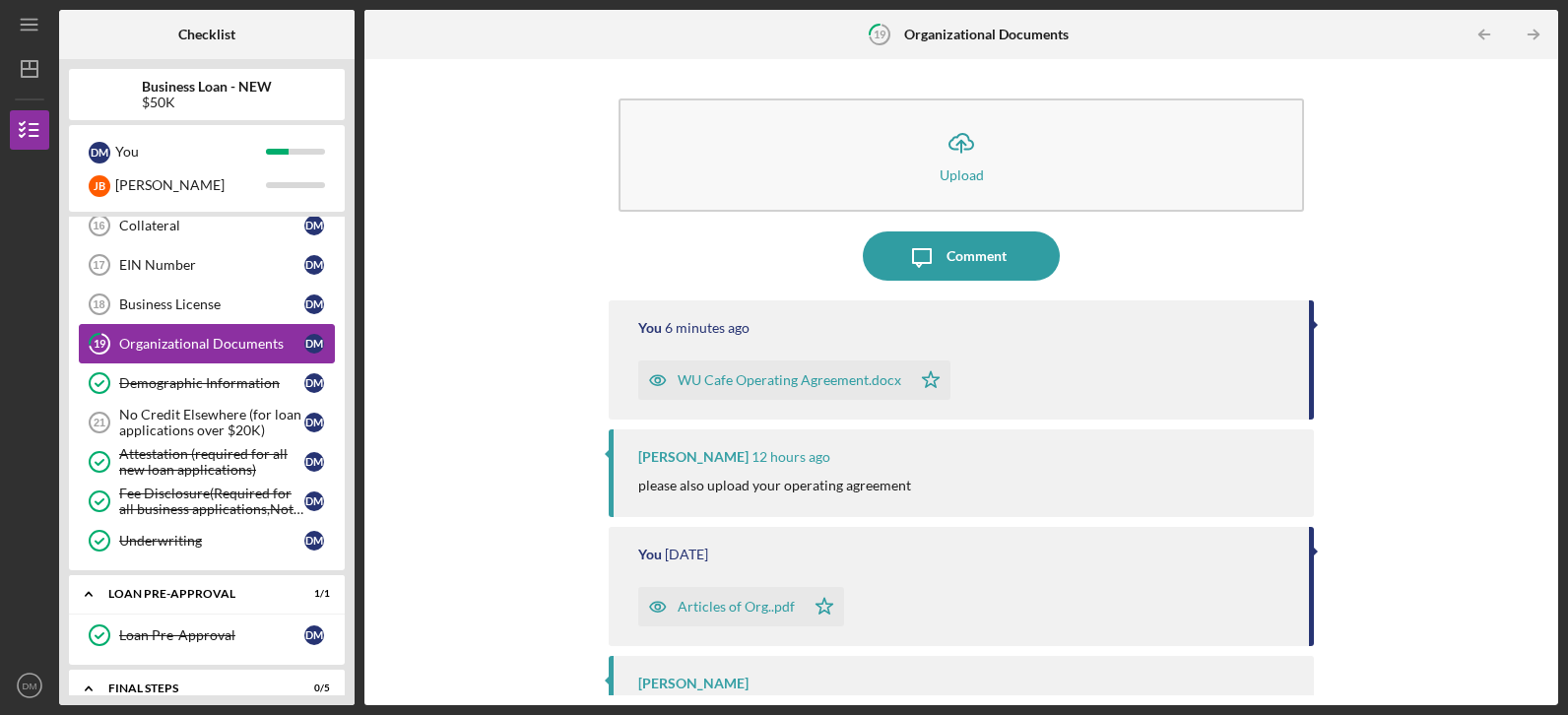
click at [126, 343] on div "Organizational Documents" at bounding box center [211, 344] width 186 height 16
